Goal: Task Accomplishment & Management: Use online tool/utility

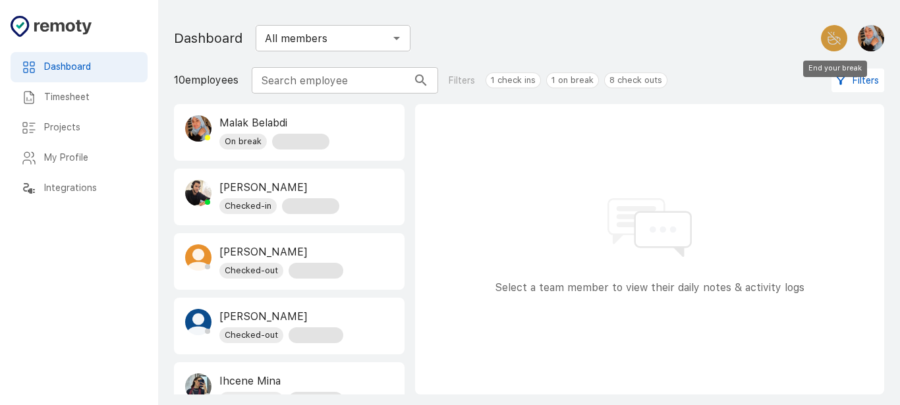
click at [832, 48] on button "End your break" at bounding box center [834, 38] width 26 height 26
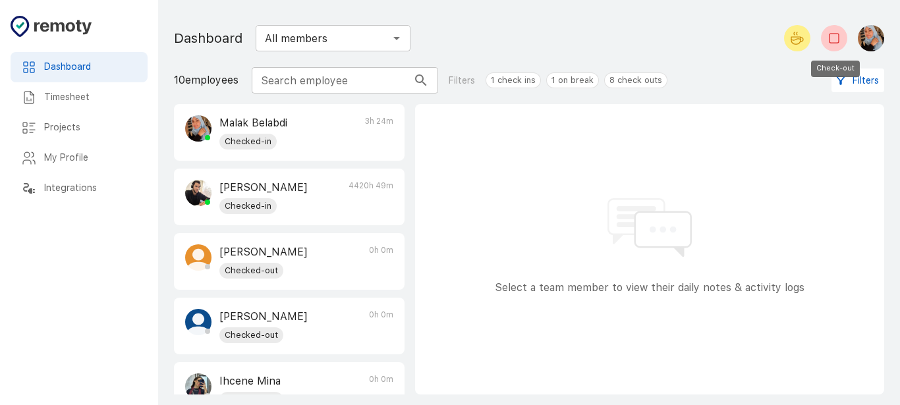
click at [832, 36] on icon "Check-out" at bounding box center [834, 38] width 16 height 16
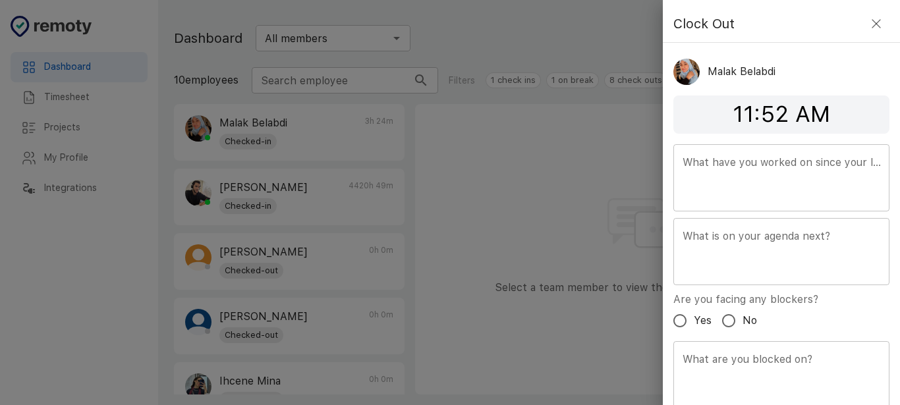
scroll to position [48, 0]
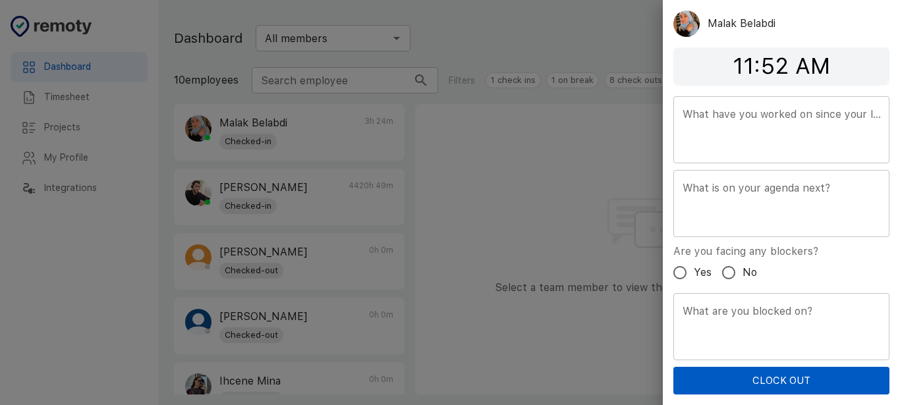
click at [775, 379] on button "Clock Out" at bounding box center [781, 381] width 216 height 28
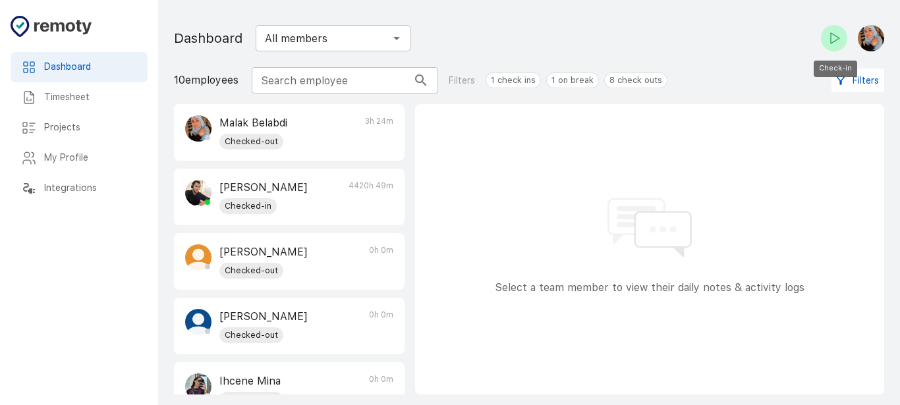
click at [832, 43] on icon "Check-in" at bounding box center [834, 38] width 16 height 16
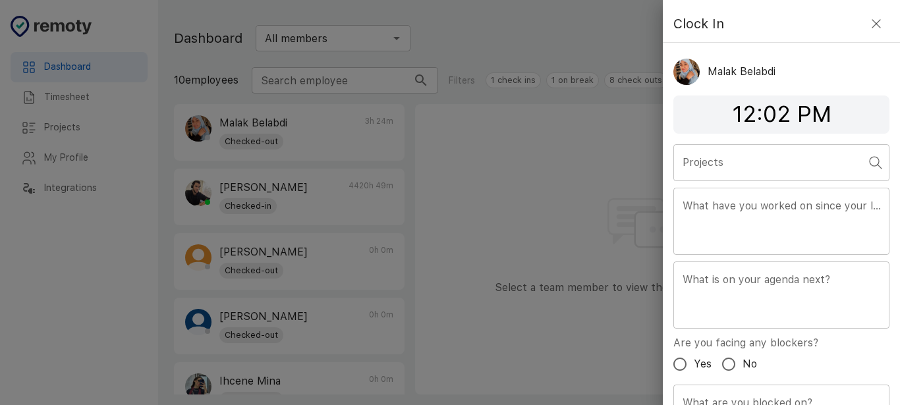
scroll to position [92, 0]
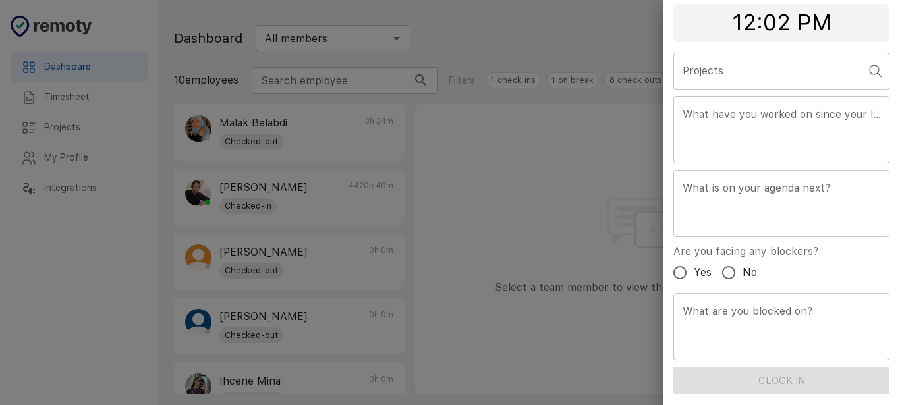
click at [812, 78] on input "Projects" at bounding box center [771, 71] width 184 height 25
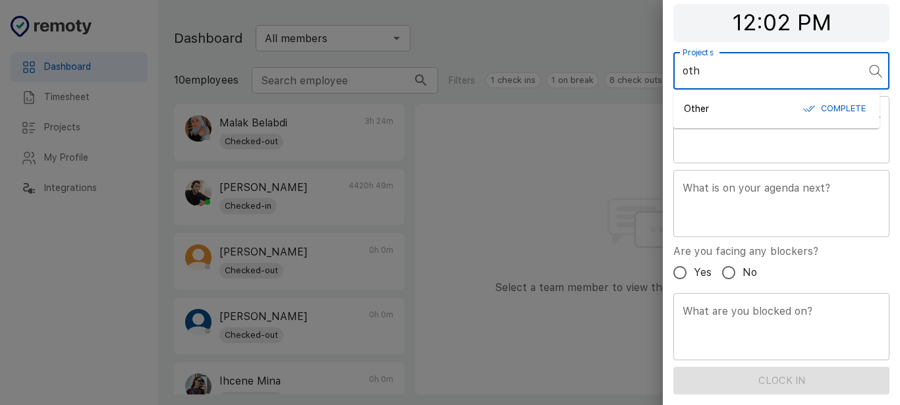
click at [733, 106] on div "Other Complete" at bounding box center [776, 109] width 185 height 20
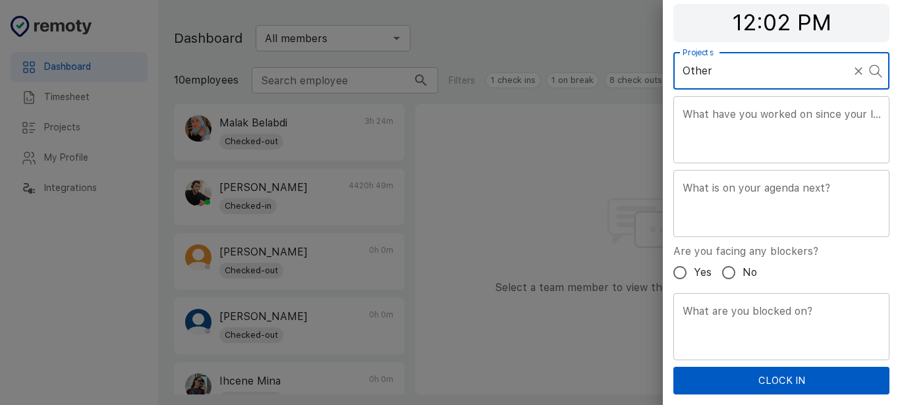
type input "Other"
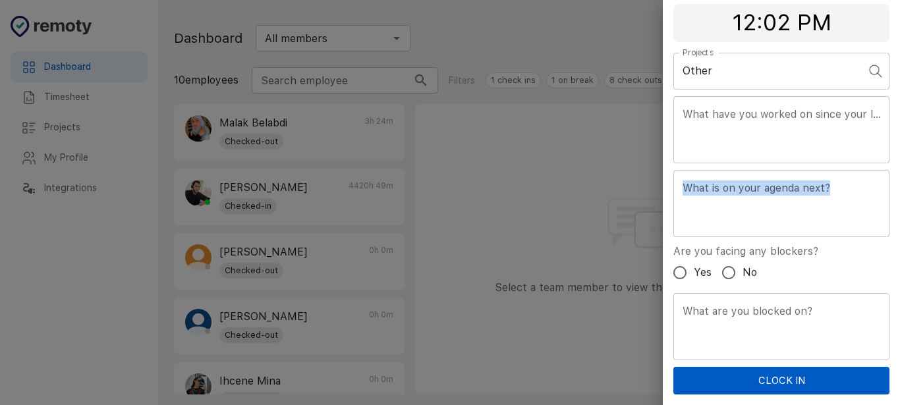
drag, startPoint x: 899, startPoint y: 152, endPoint x: 899, endPoint y: 227, distance: 75.1
click at [899, 227] on div "Clock In Malak Belabdi 12:02 PM Projects Other Projects What have you worked on…" at bounding box center [781, 202] width 237 height 405
click at [773, 394] on button "Clock In" at bounding box center [781, 381] width 216 height 28
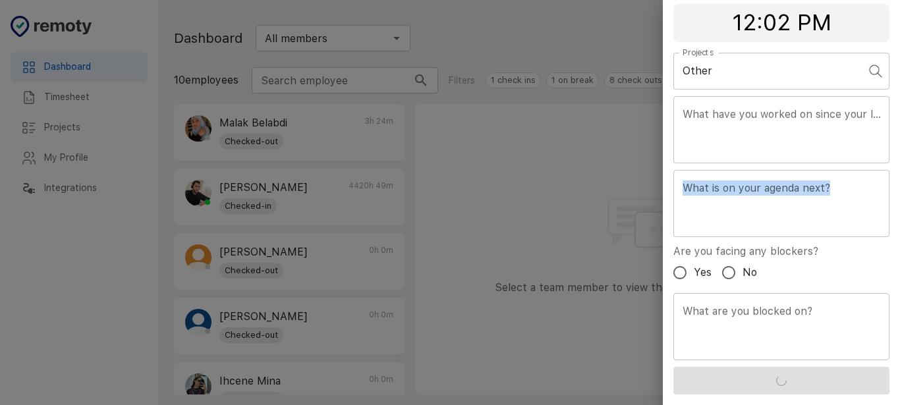
click at [817, 230] on div "x What is on your agenda next?" at bounding box center [781, 203] width 216 height 67
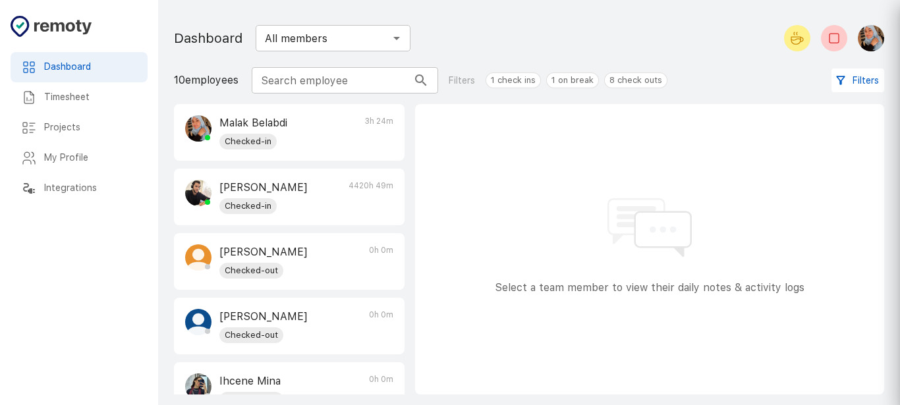
scroll to position [48, 0]
